Goal: Navigation & Orientation: Find specific page/section

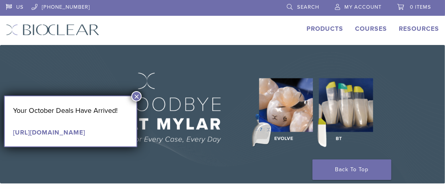
click at [135, 92] on button "×" at bounding box center [136, 96] width 10 height 10
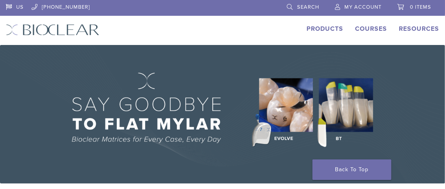
click at [307, 33] on link "Products" at bounding box center [325, 29] width 37 height 8
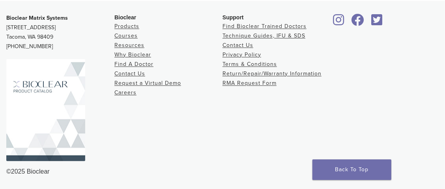
scroll to position [1198, 0]
click at [140, 63] on link "Find A Doctor" at bounding box center [133, 64] width 39 height 7
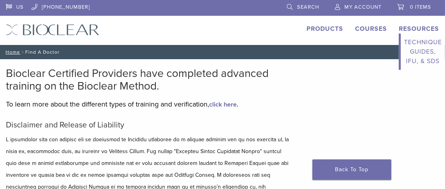
click at [399, 33] on link "Resources" at bounding box center [419, 29] width 40 height 8
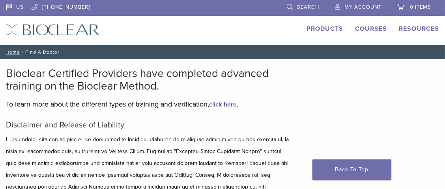
click at [0, 0] on button "Primary Navigation" at bounding box center [0, 0] width 0 height 0
